Goal: Entertainment & Leisure: Consume media (video, audio)

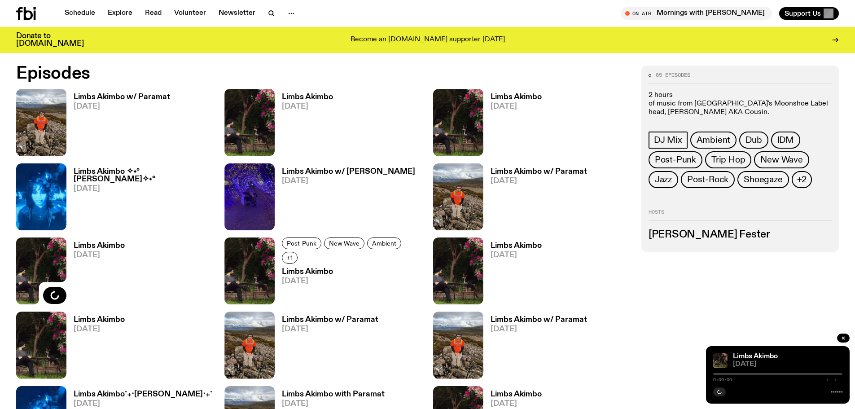
scroll to position [487, 0]
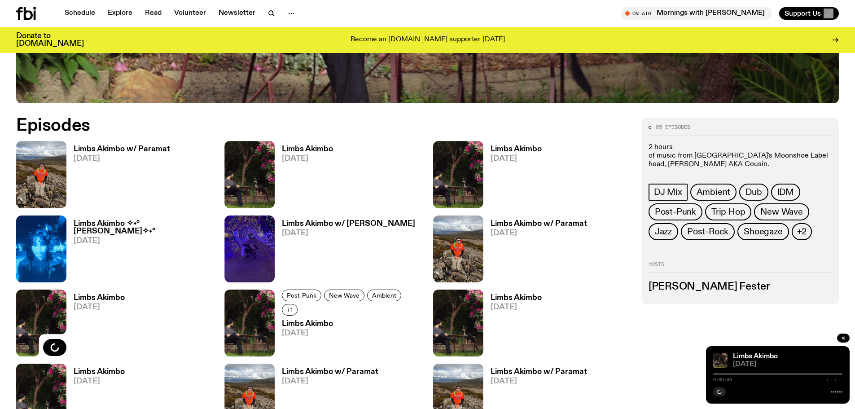
click at [528, 148] on h3 "Limbs Akimbo" at bounding box center [516, 149] width 51 height 8
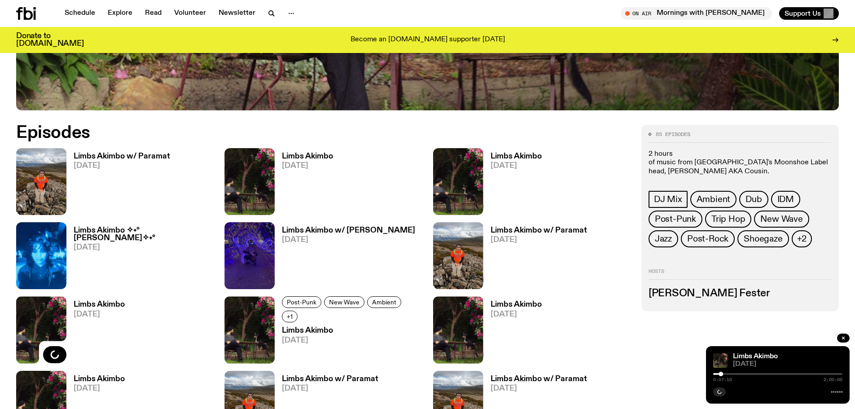
scroll to position [480, 0]
click at [315, 159] on h3 "Limbs Akimbo" at bounding box center [307, 157] width 51 height 8
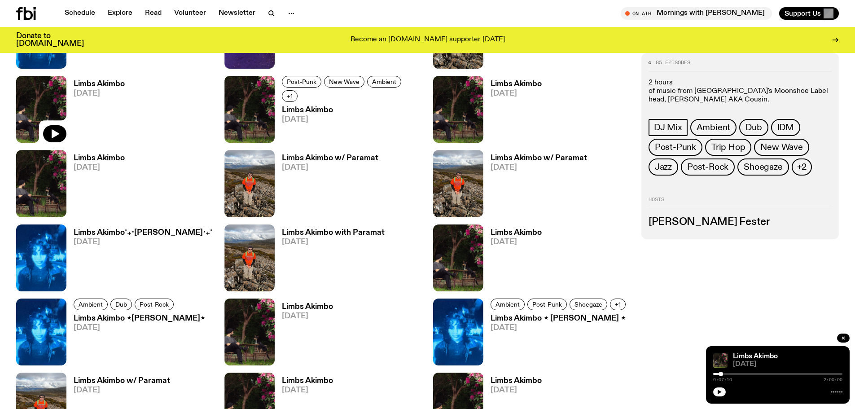
scroll to position [787, 0]
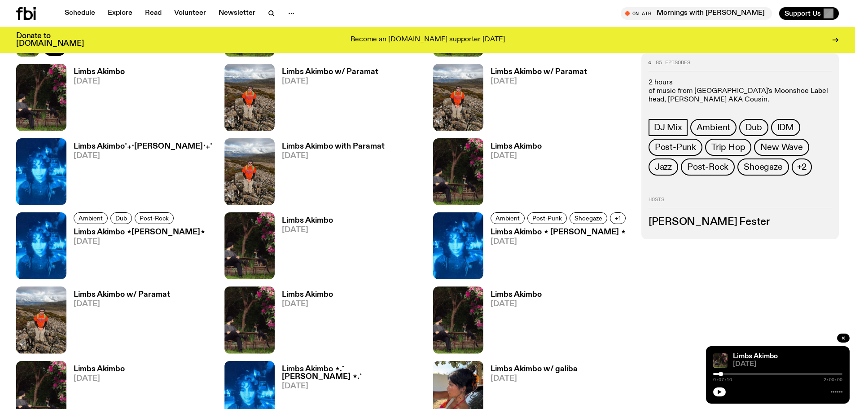
click at [510, 143] on h3 "Limbs Akimbo" at bounding box center [516, 147] width 51 height 8
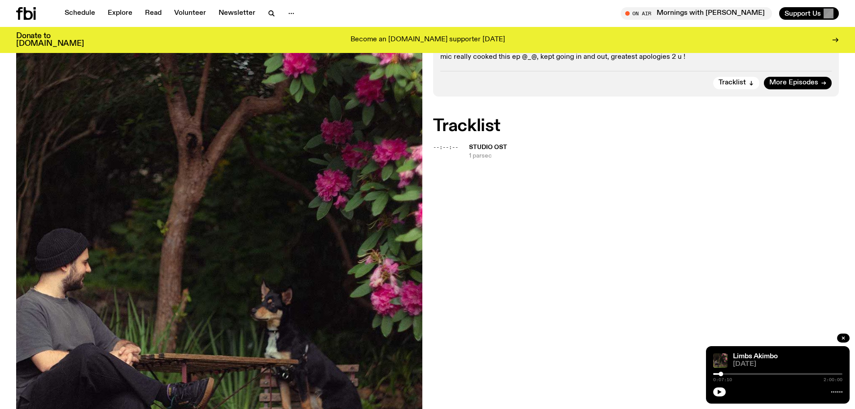
scroll to position [43, 0]
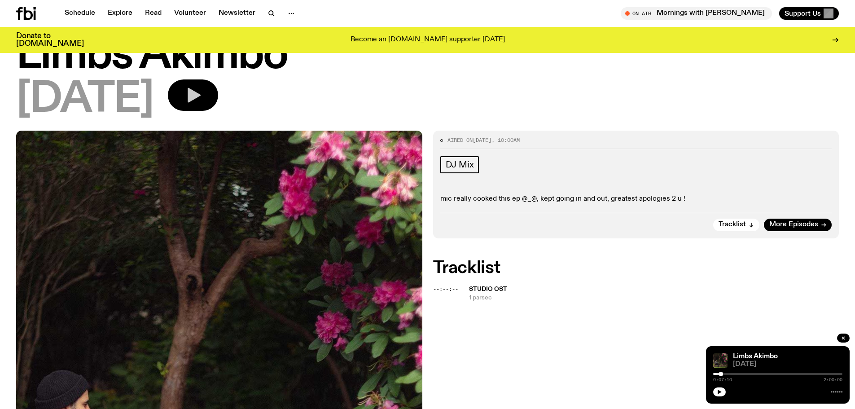
click at [210, 97] on button "button" at bounding box center [193, 94] width 50 height 31
click at [721, 395] on button "button" at bounding box center [720, 392] width 13 height 9
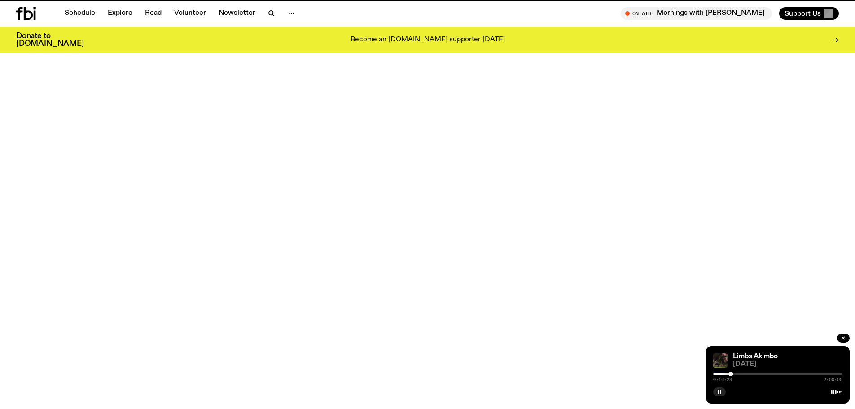
scroll to position [787, 0]
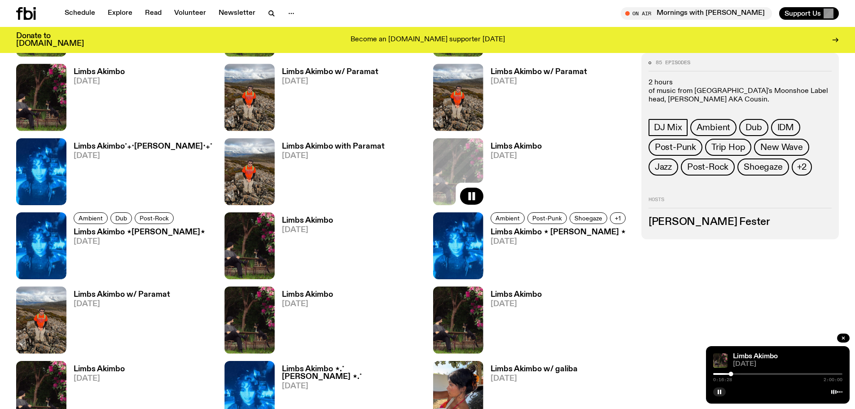
click at [306, 221] on h3 "Limbs Akimbo" at bounding box center [307, 221] width 51 height 8
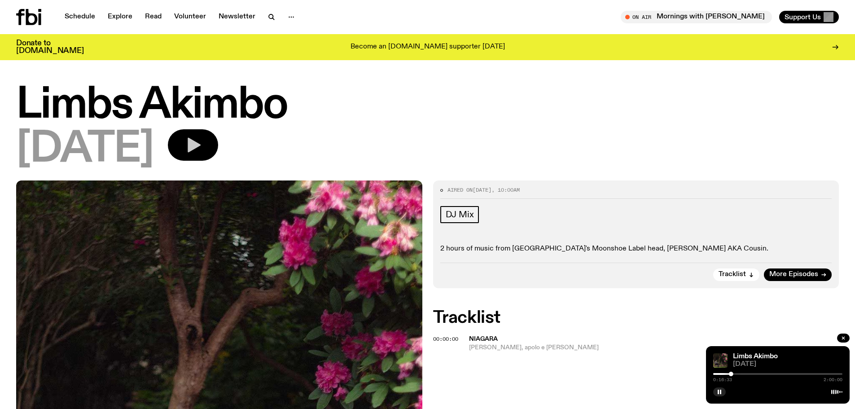
click at [218, 148] on button "button" at bounding box center [193, 144] width 50 height 31
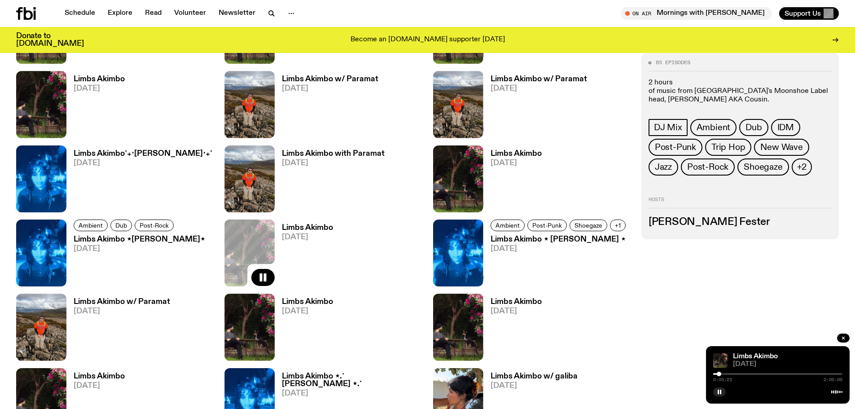
scroll to position [825, 0]
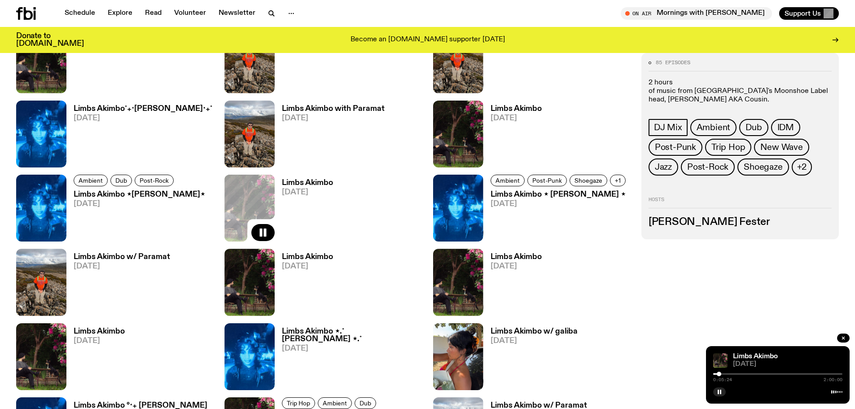
click at [316, 254] on h3 "Limbs Akimbo" at bounding box center [307, 257] width 51 height 8
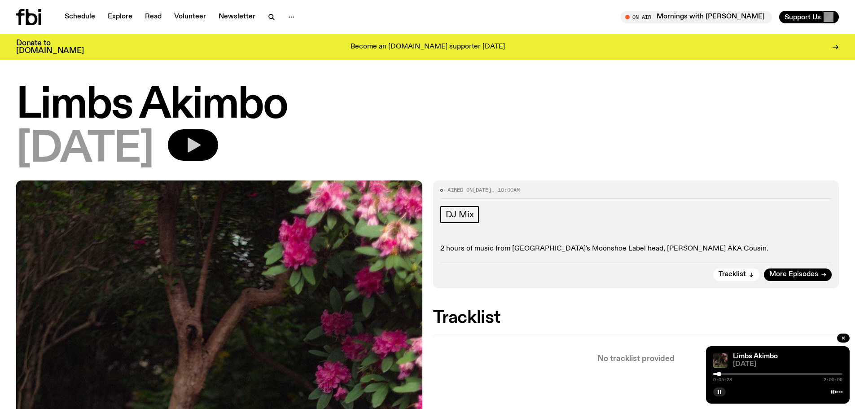
click at [202, 143] on icon "button" at bounding box center [193, 145] width 18 height 18
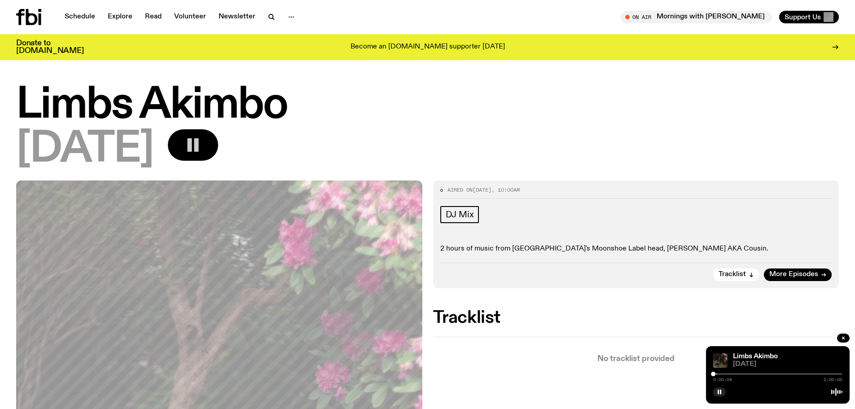
click at [718, 375] on div at bounding box center [653, 374] width 129 height 2
